Goal: Task Accomplishment & Management: Manage account settings

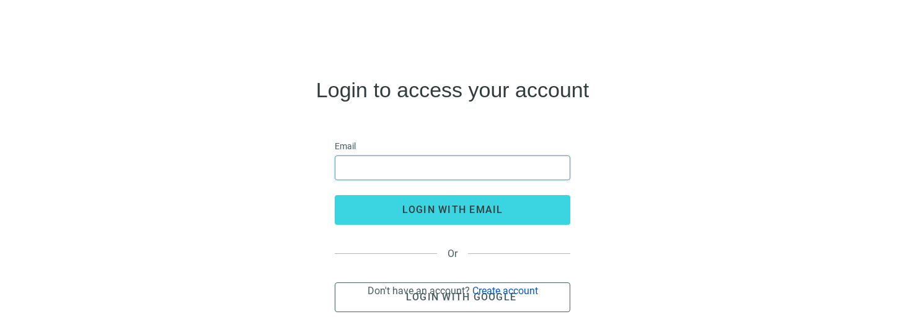
click at [416, 169] on input "email" at bounding box center [452, 168] width 219 height 24
type input "**********"
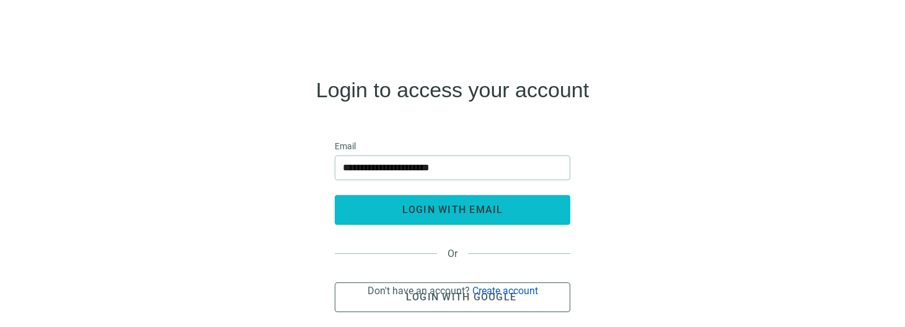
click at [434, 201] on button "login with email" at bounding box center [452, 210] width 235 height 30
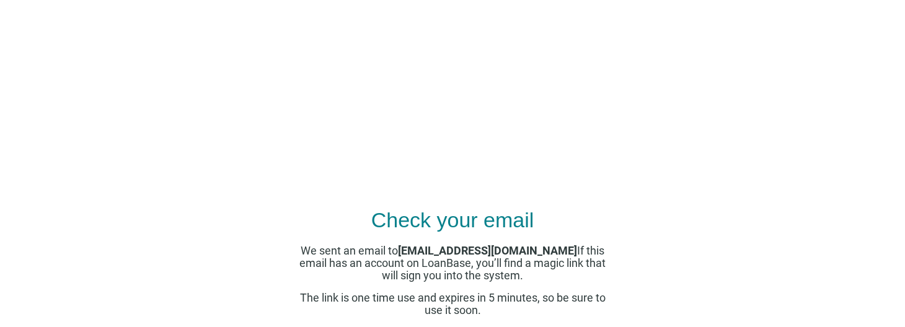
scroll to position [35, 0]
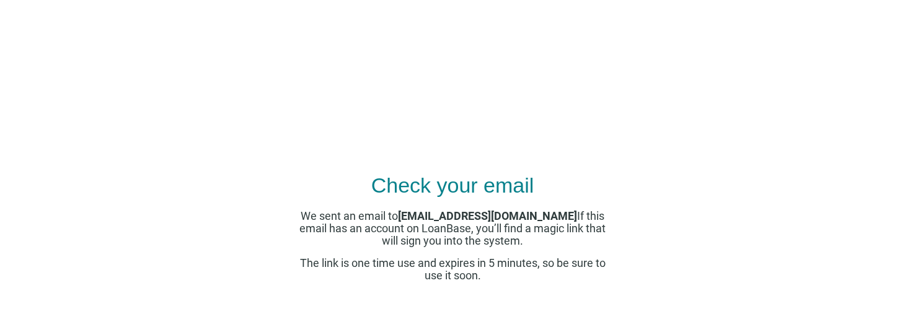
click at [491, 245] on span "We sent an email to [EMAIL_ADDRESS][DOMAIN_NAME] If this email has an account o…" at bounding box center [452, 228] width 306 height 38
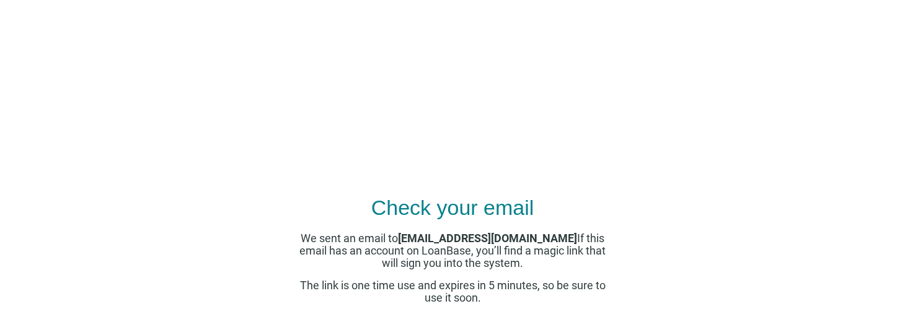
scroll to position [0, 0]
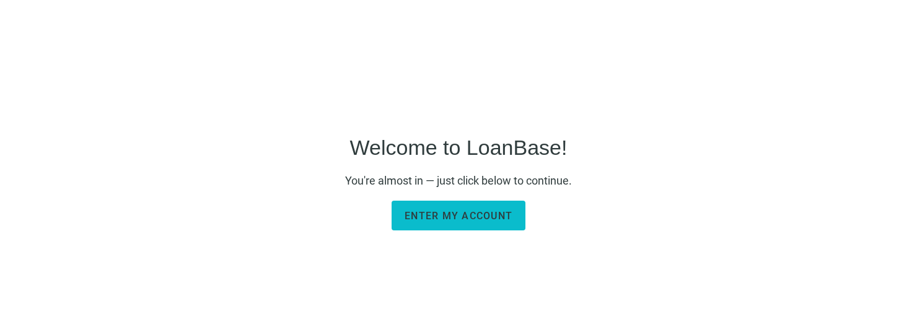
click at [442, 217] on span "Enter my account" at bounding box center [459, 216] width 108 height 12
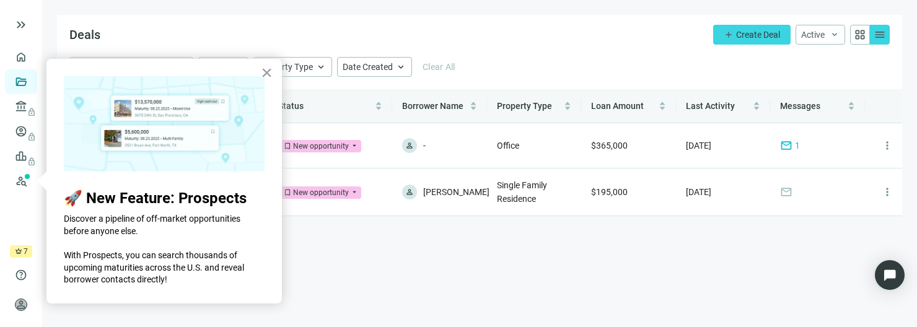
click at [266, 70] on button "×" at bounding box center [267, 73] width 12 height 20
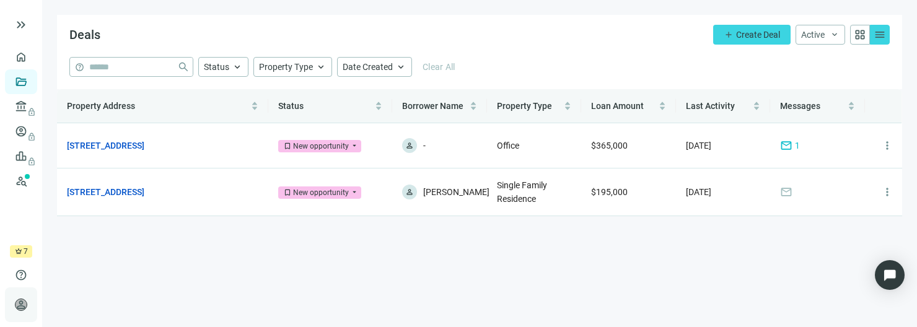
click at [22, 304] on span "person" at bounding box center [21, 305] width 12 height 12
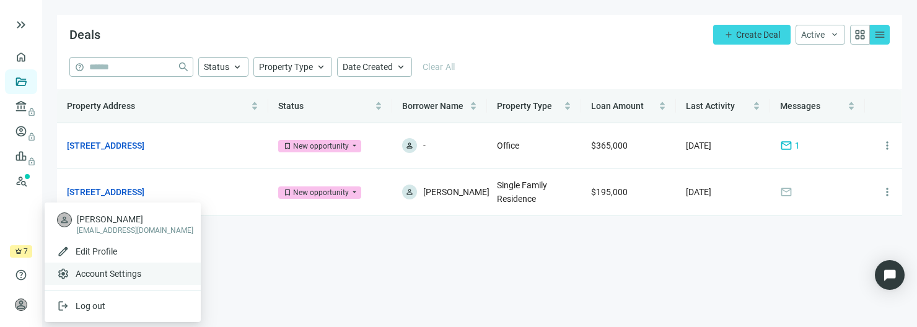
click at [139, 273] on span "Account Settings" at bounding box center [109, 274] width 66 height 12
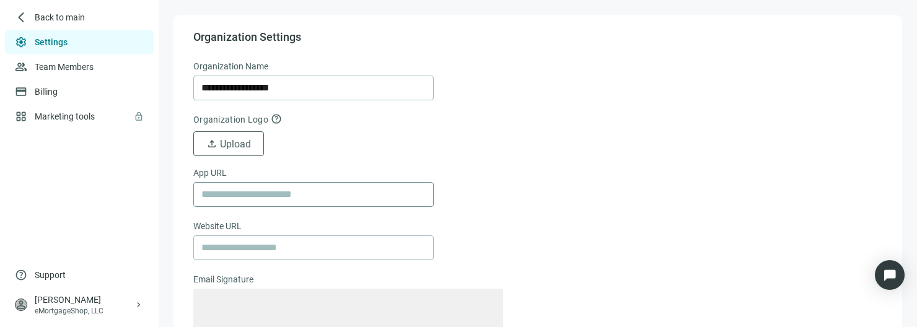
type textarea "**********"
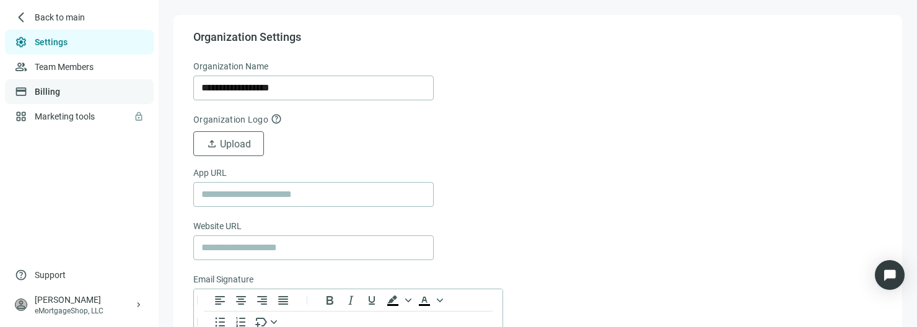
click at [41, 90] on link "Billing" at bounding box center [47, 92] width 25 height 10
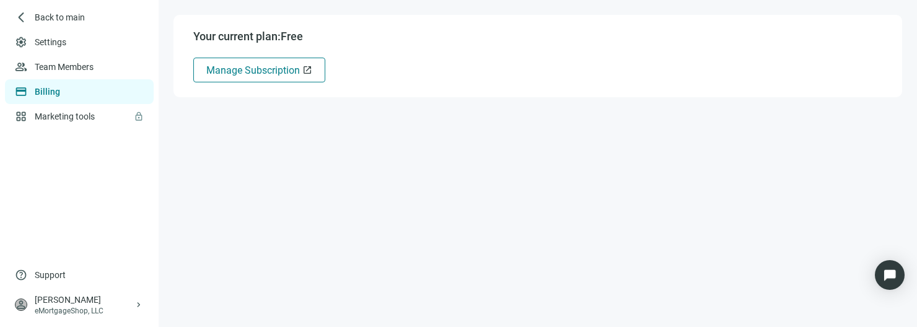
click at [261, 76] on span "Manage Subscription" at bounding box center [253, 70] width 94 height 12
click at [59, 44] on link "Settings" at bounding box center [51, 42] width 33 height 10
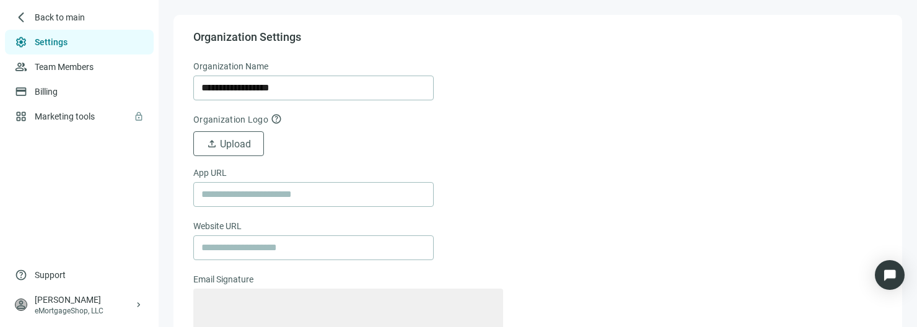
type textarea "**********"
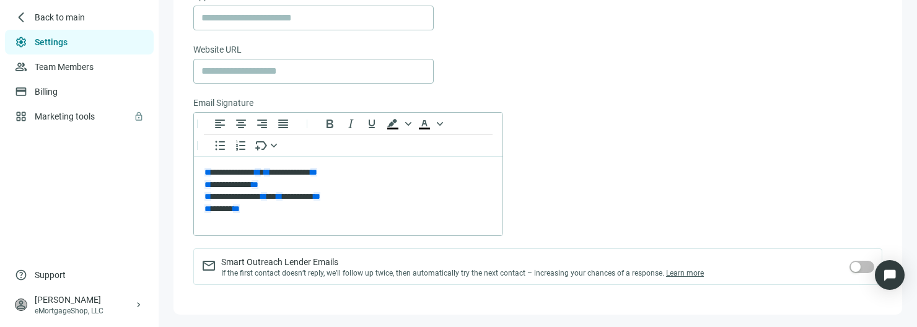
scroll to position [178, 0]
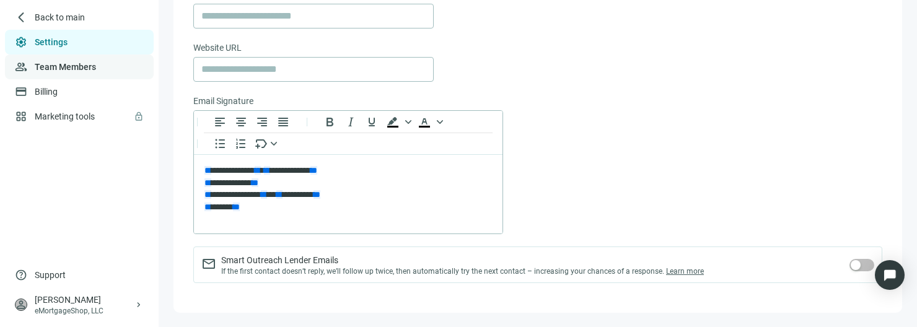
click at [51, 71] on link "Team Members" at bounding box center [65, 67] width 61 height 10
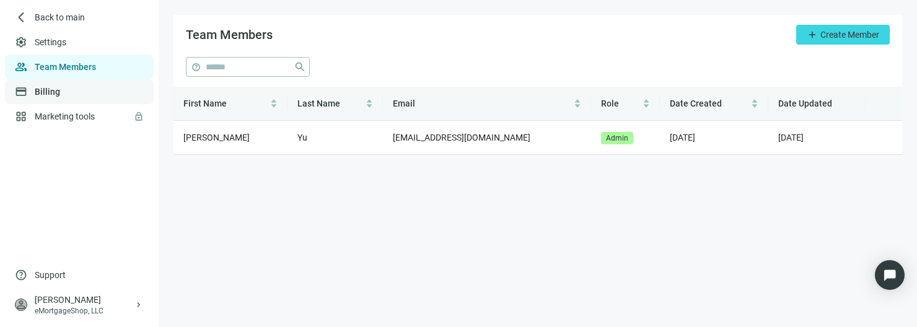
click at [43, 92] on link "Billing" at bounding box center [47, 92] width 25 height 10
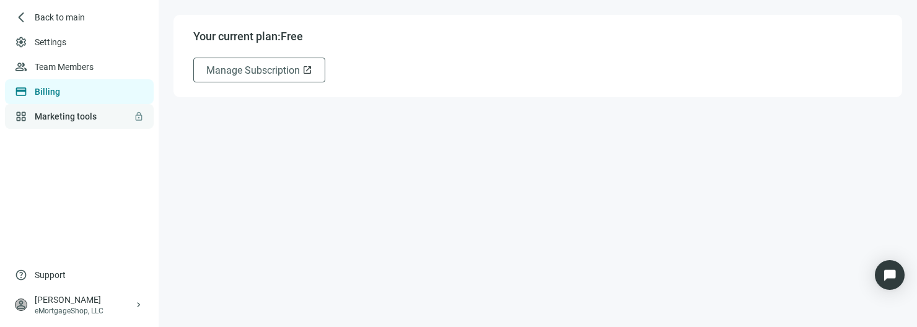
click at [84, 115] on link "Marketing tools lock" at bounding box center [66, 117] width 62 height 10
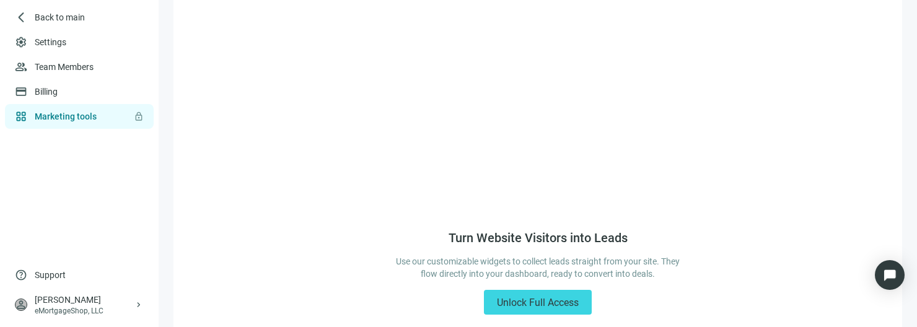
scroll to position [141, 0]
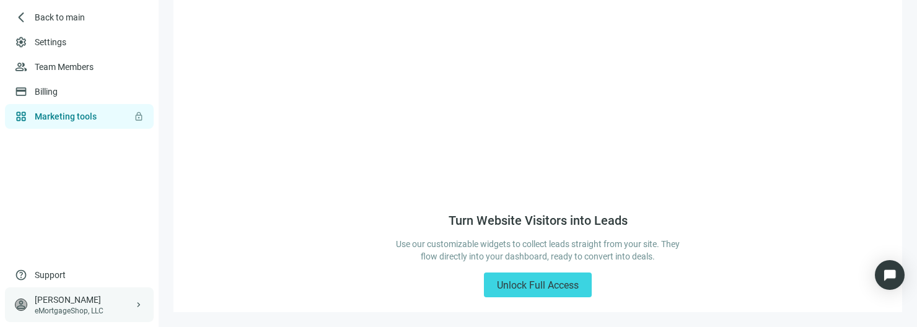
click at [118, 303] on div "[PERSON_NAME]" at bounding box center [84, 300] width 99 height 12
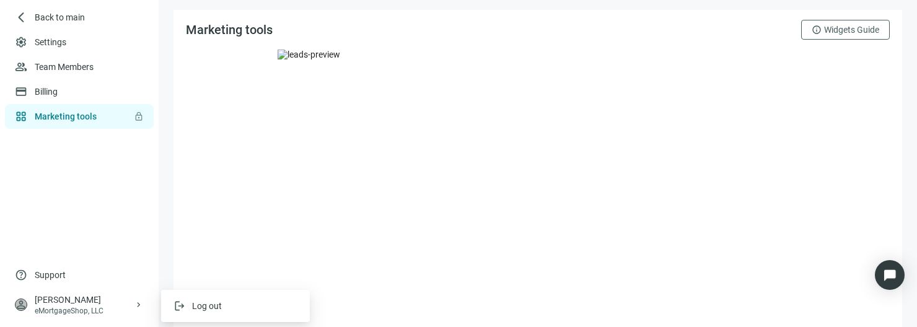
scroll to position [0, 0]
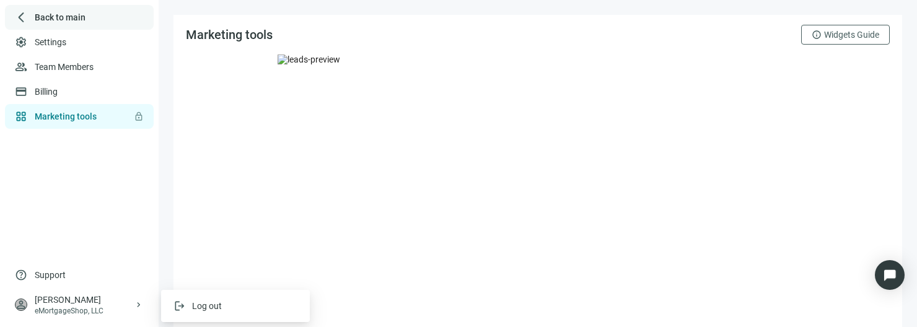
click at [65, 18] on span "Back to main" at bounding box center [60, 17] width 51 height 12
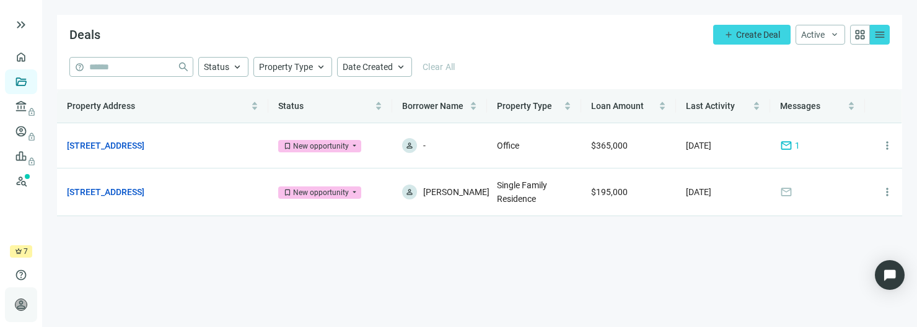
click at [25, 303] on span "person" at bounding box center [21, 305] width 12 height 12
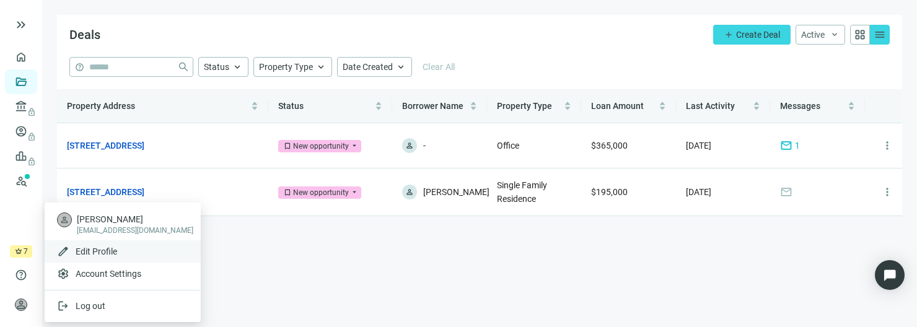
click at [117, 249] on div "edit Edit Profile" at bounding box center [123, 251] width 156 height 22
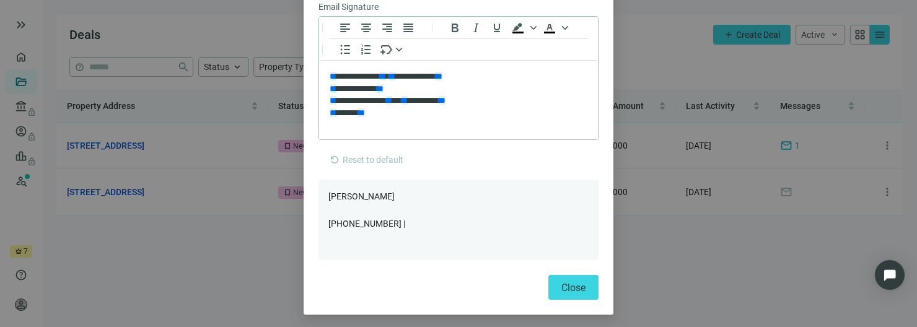
scroll to position [386, 0]
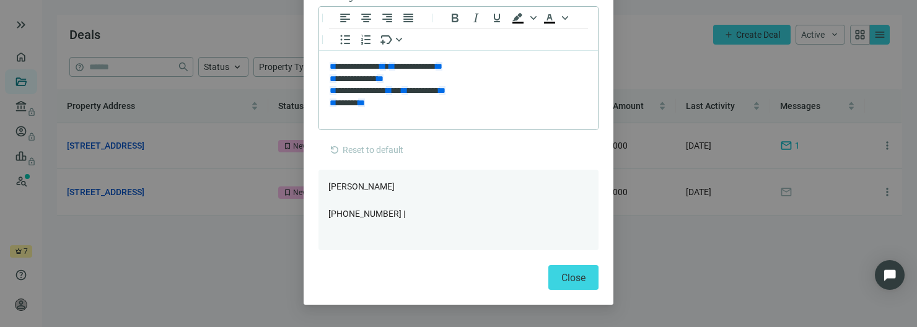
click at [572, 276] on span "Close" at bounding box center [573, 278] width 24 height 12
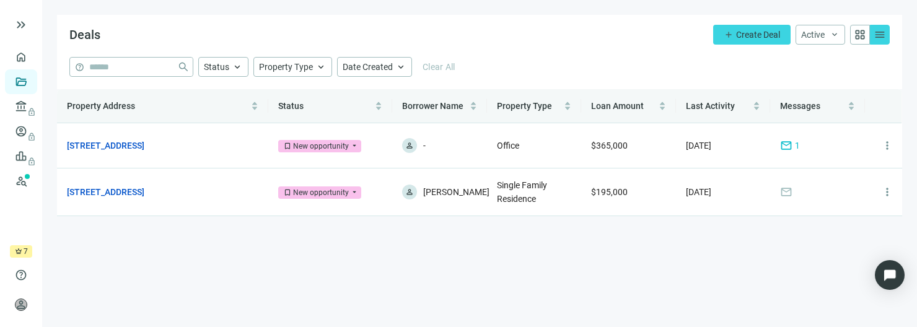
scroll to position [324, 0]
click at [24, 307] on span "person" at bounding box center [21, 305] width 12 height 12
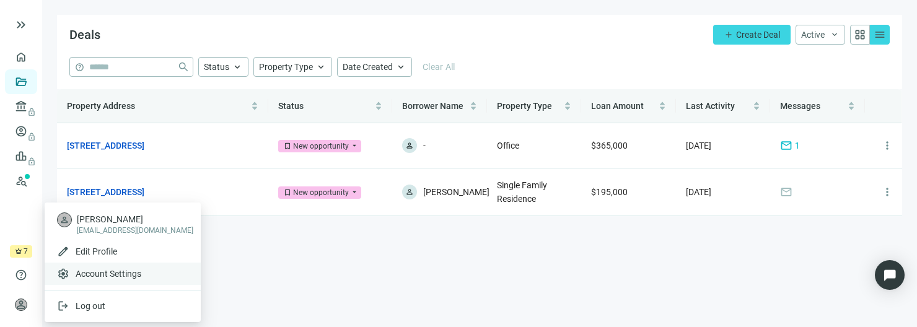
click at [105, 278] on span "Account Settings" at bounding box center [109, 274] width 66 height 12
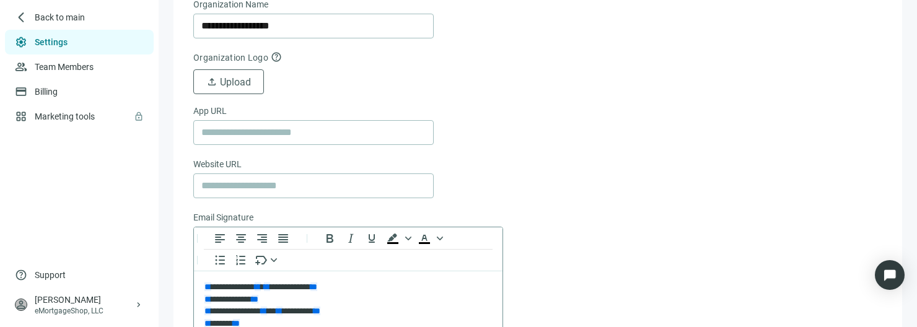
scroll to position [178, 0]
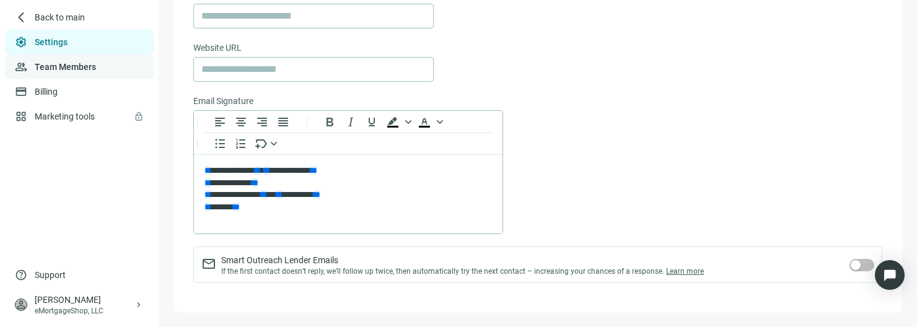
click at [92, 67] on link "Team Members" at bounding box center [65, 67] width 61 height 10
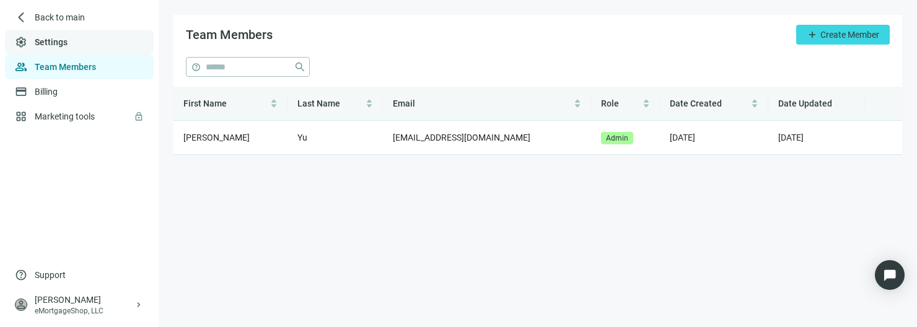
click at [68, 45] on link "Settings" at bounding box center [51, 42] width 33 height 10
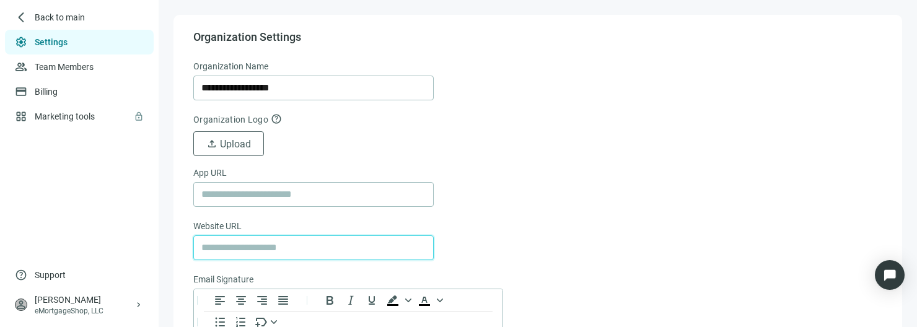
click at [289, 247] on input "text" at bounding box center [313, 248] width 224 height 24
type input "**********"
click at [501, 235] on form "**********" at bounding box center [537, 280] width 689 height 442
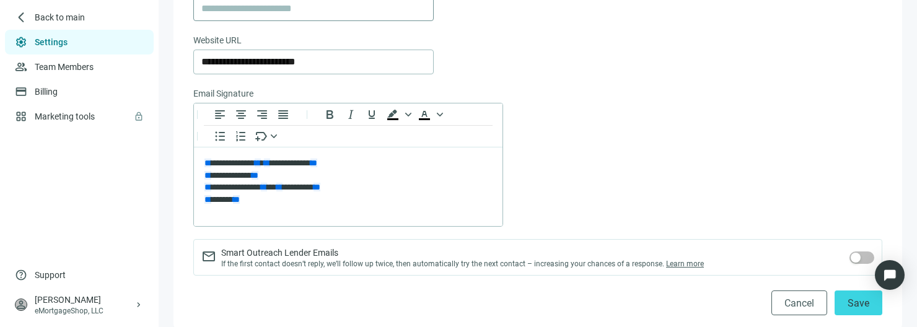
scroll to position [203, 0]
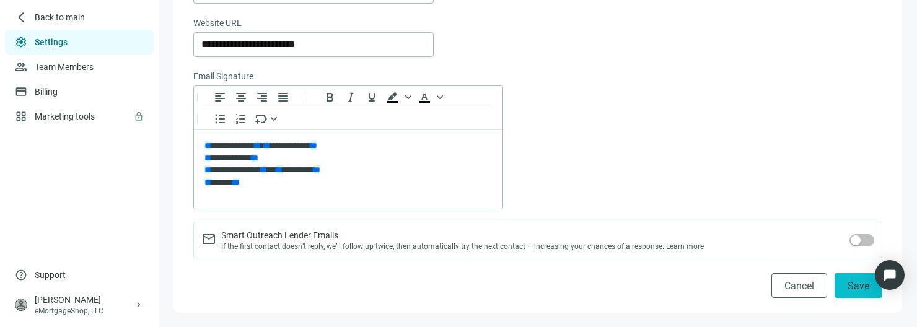
click at [835, 292] on button "Save" at bounding box center [859, 285] width 48 height 25
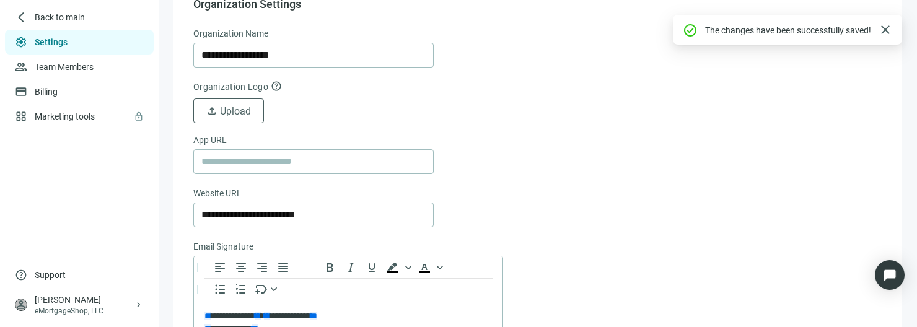
scroll to position [0, 0]
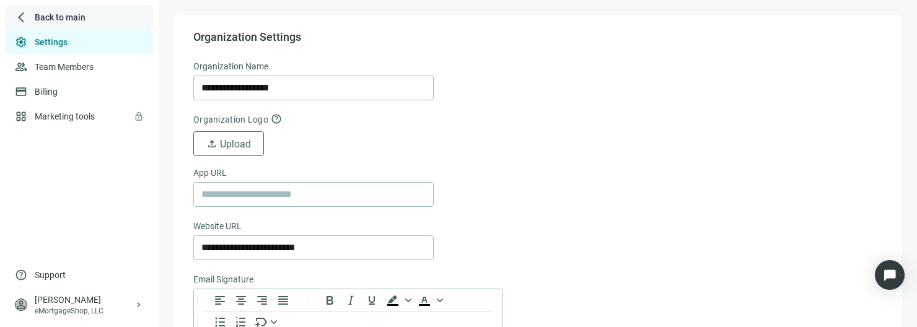
click at [62, 12] on span "Back to main" at bounding box center [60, 17] width 51 height 12
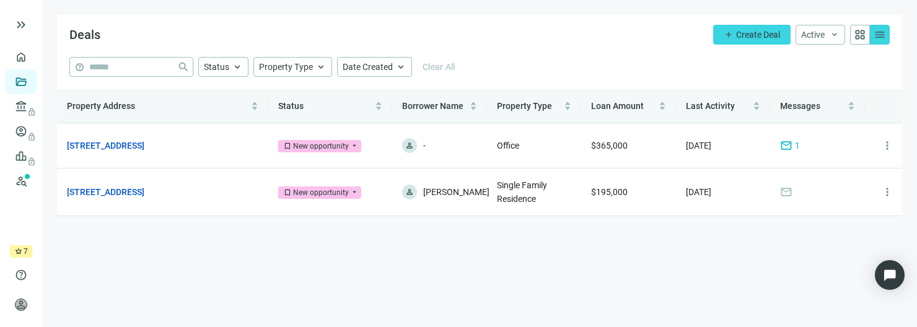
click at [877, 41] on span "menu" at bounding box center [880, 34] width 12 height 12
click at [878, 40] on span "menu" at bounding box center [880, 34] width 12 height 12
click at [31, 105] on link "Lenders lock" at bounding box center [47, 107] width 32 height 10
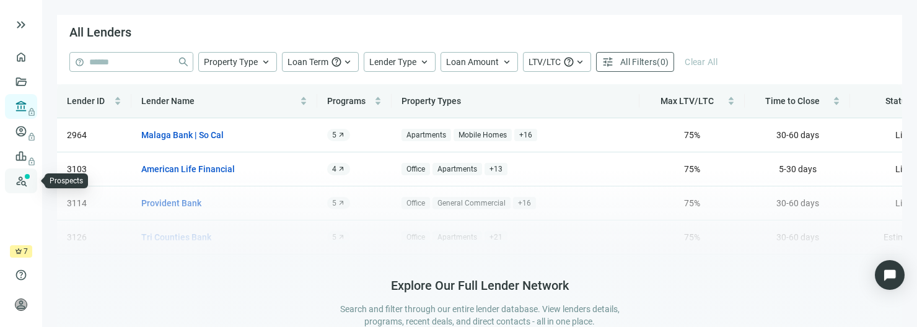
click at [31, 180] on link "Prospects New" at bounding box center [51, 181] width 40 height 25
